Goal: Navigation & Orientation: Understand site structure

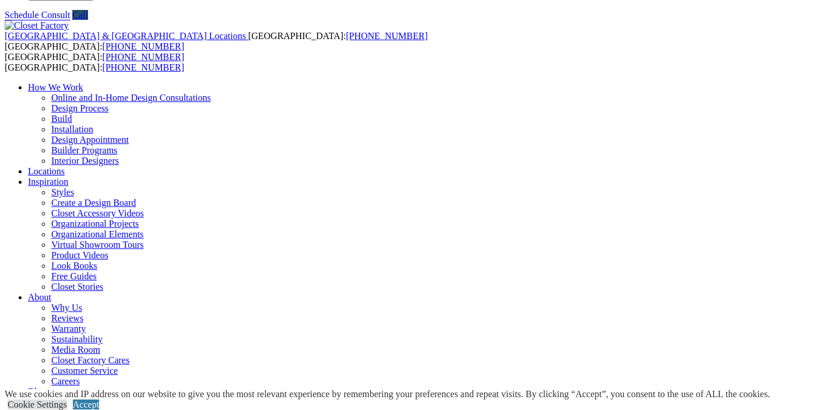
scroll to position [29, 0]
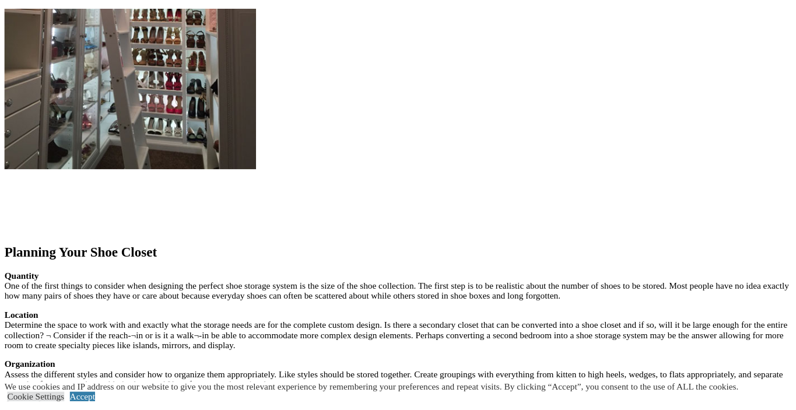
scroll to position [1651, 0]
